Goal: Task Accomplishment & Management: Manage account settings

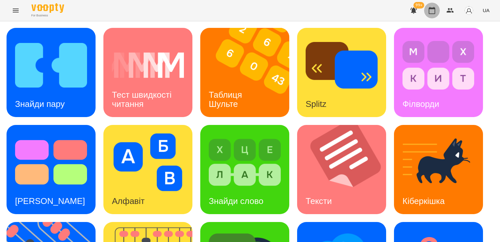
click at [430, 13] on icon "button" at bounding box center [432, 10] width 7 height 7
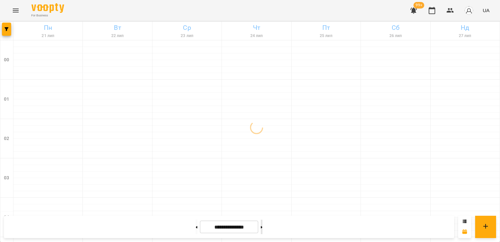
click at [263, 224] on button at bounding box center [262, 226] width 2 height 14
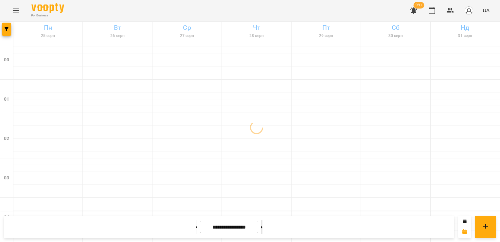
click at [263, 224] on button at bounding box center [262, 226] width 2 height 14
type input "**********"
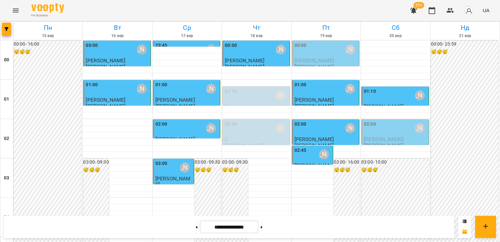
scroll to position [360, 0]
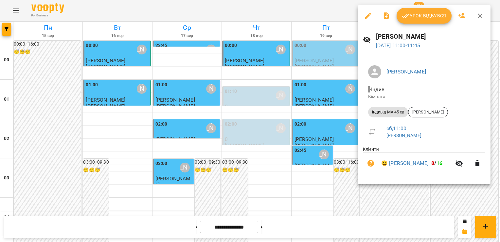
click at [413, 19] on span "Урок відбувся" at bounding box center [424, 16] width 45 height 8
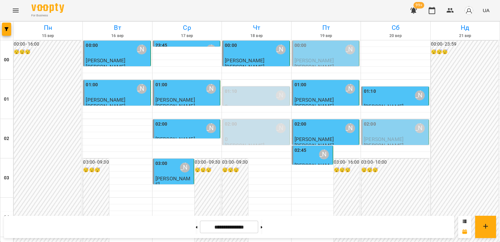
scroll to position [393, 0]
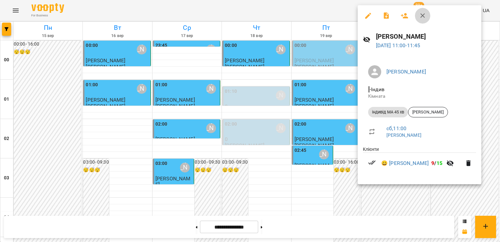
click at [424, 14] on icon "button" at bounding box center [423, 16] width 8 height 8
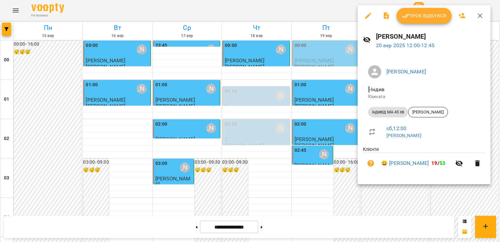
click at [481, 14] on icon "button" at bounding box center [480, 15] width 5 height 5
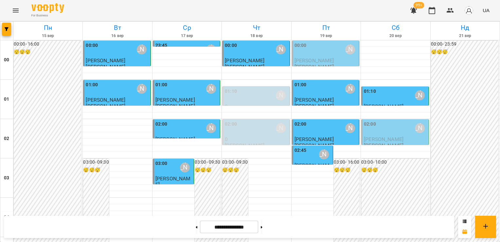
scroll to position [771, 0]
